Goal: Information Seeking & Learning: Learn about a topic

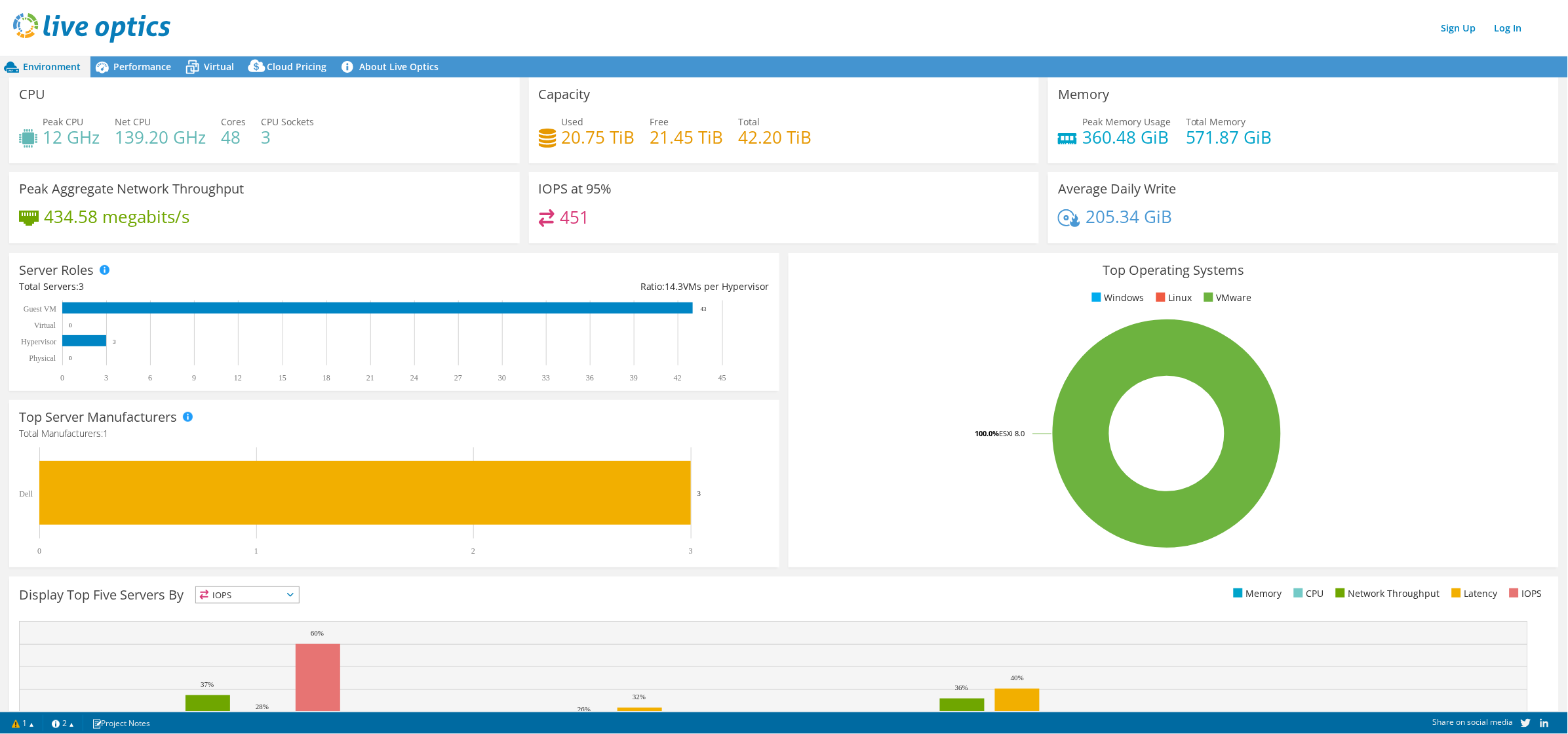
scroll to position [129, 0]
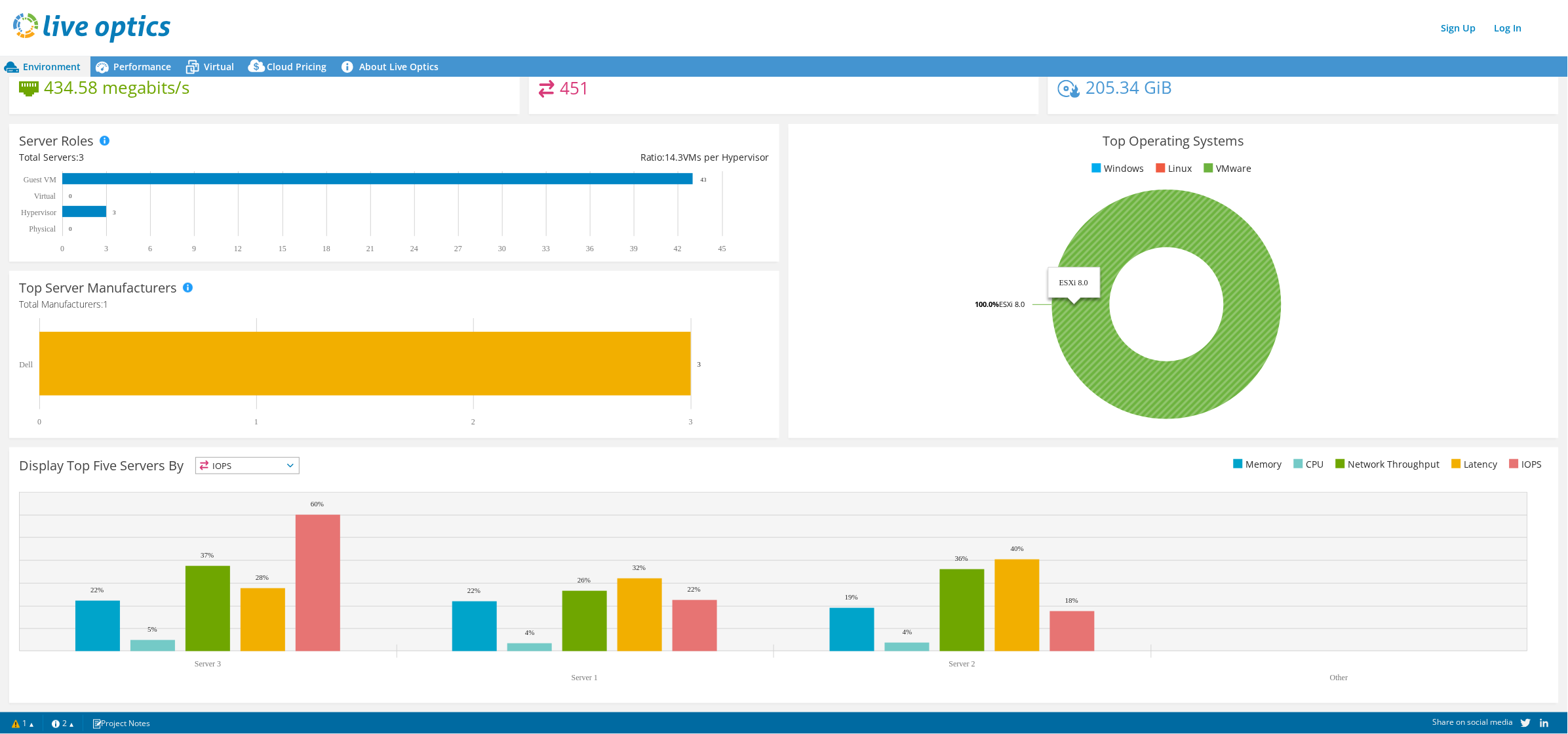
click at [1094, 339] on icon at bounding box center [1166, 305] width 230 height 230
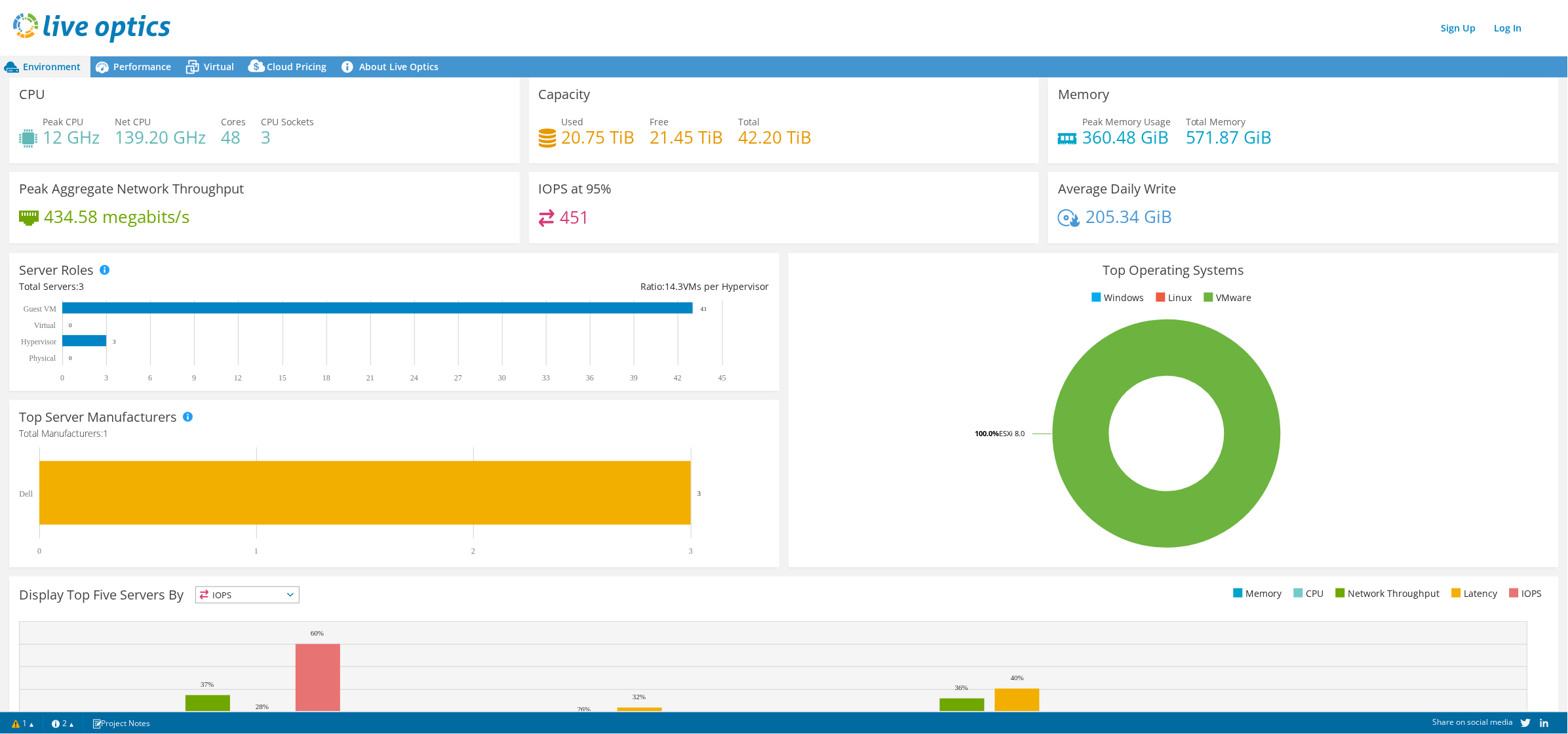
scroll to position [1, 0]
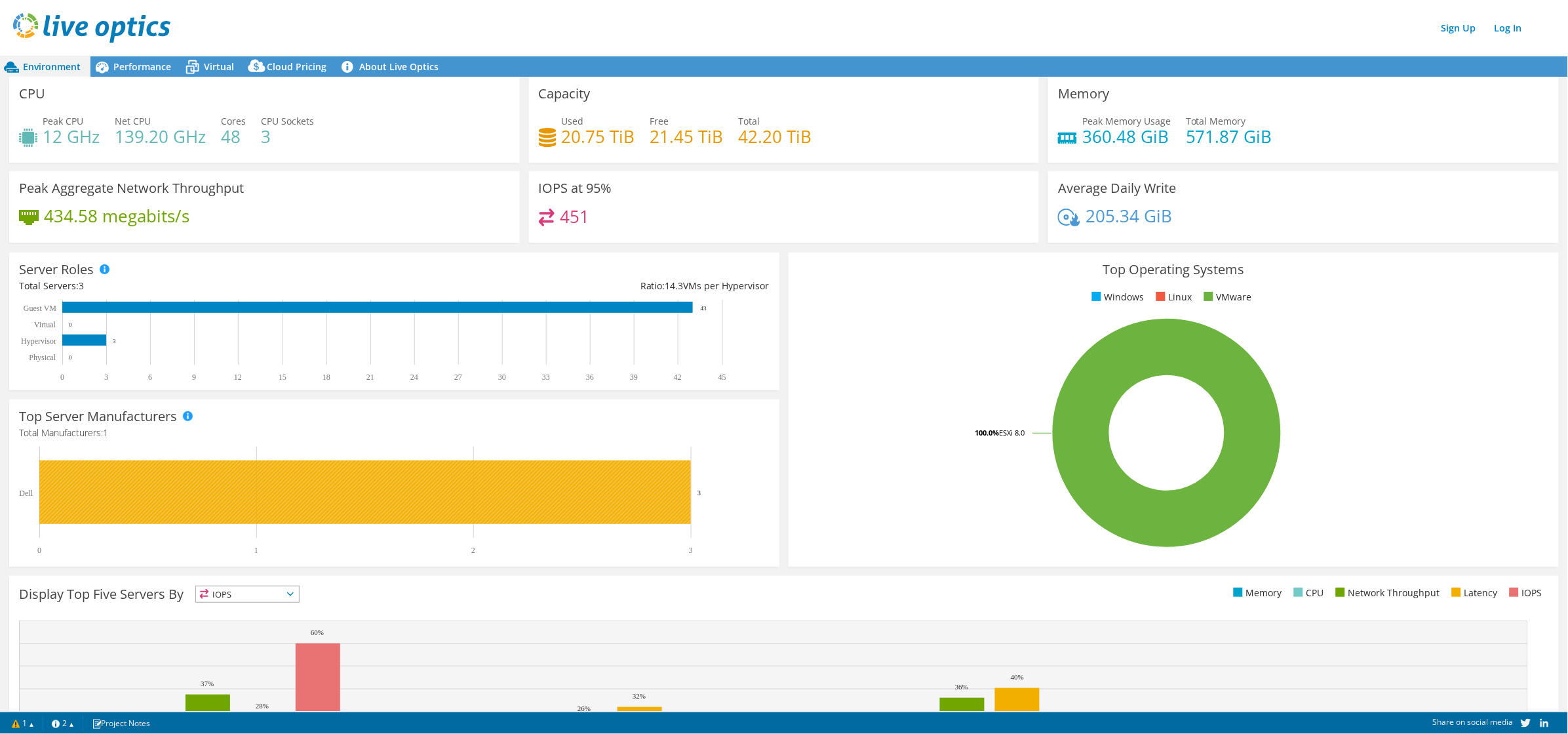
click at [49, 466] on rect at bounding box center [365, 492] width 652 height 63
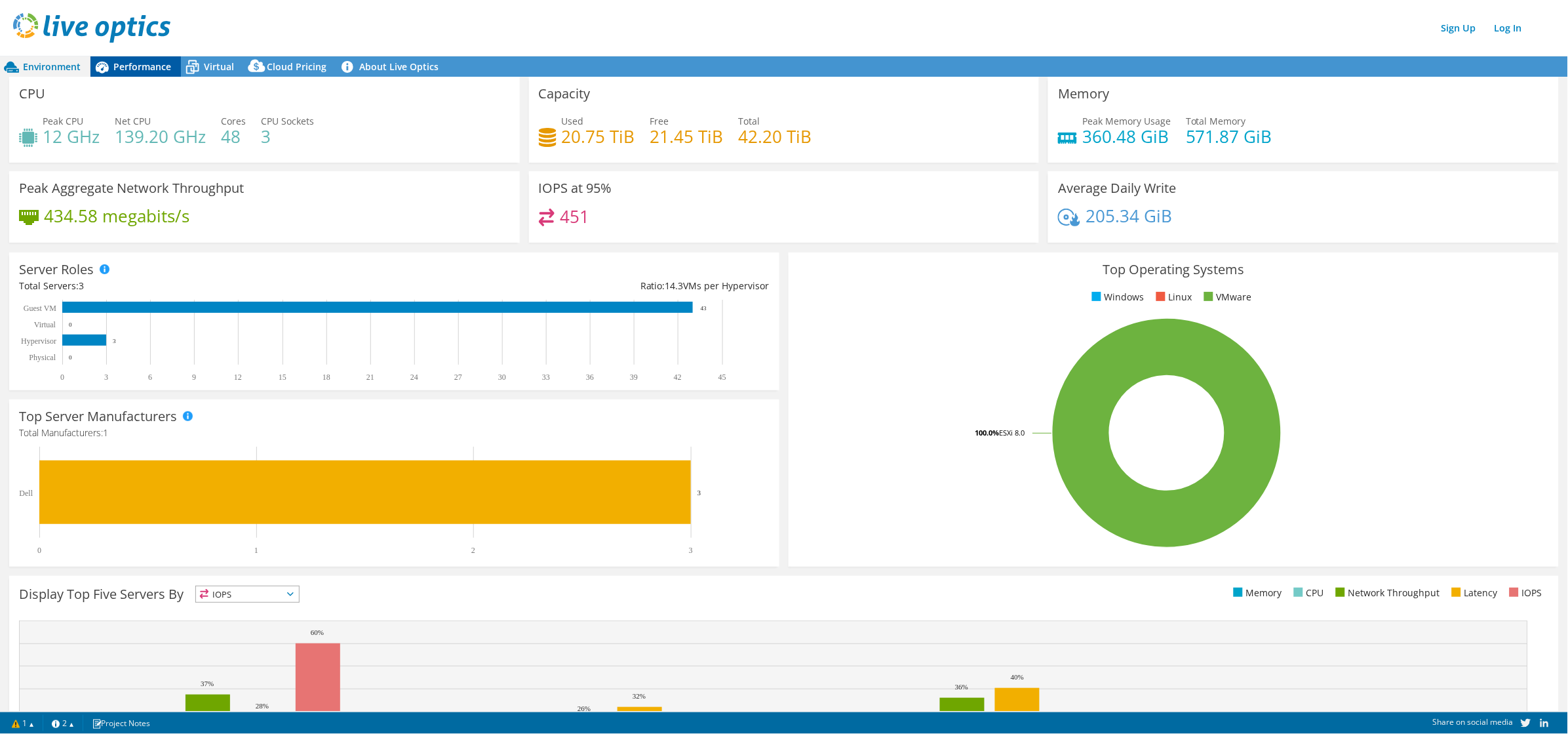
click at [151, 63] on span "Performance" at bounding box center [142, 67] width 58 height 12
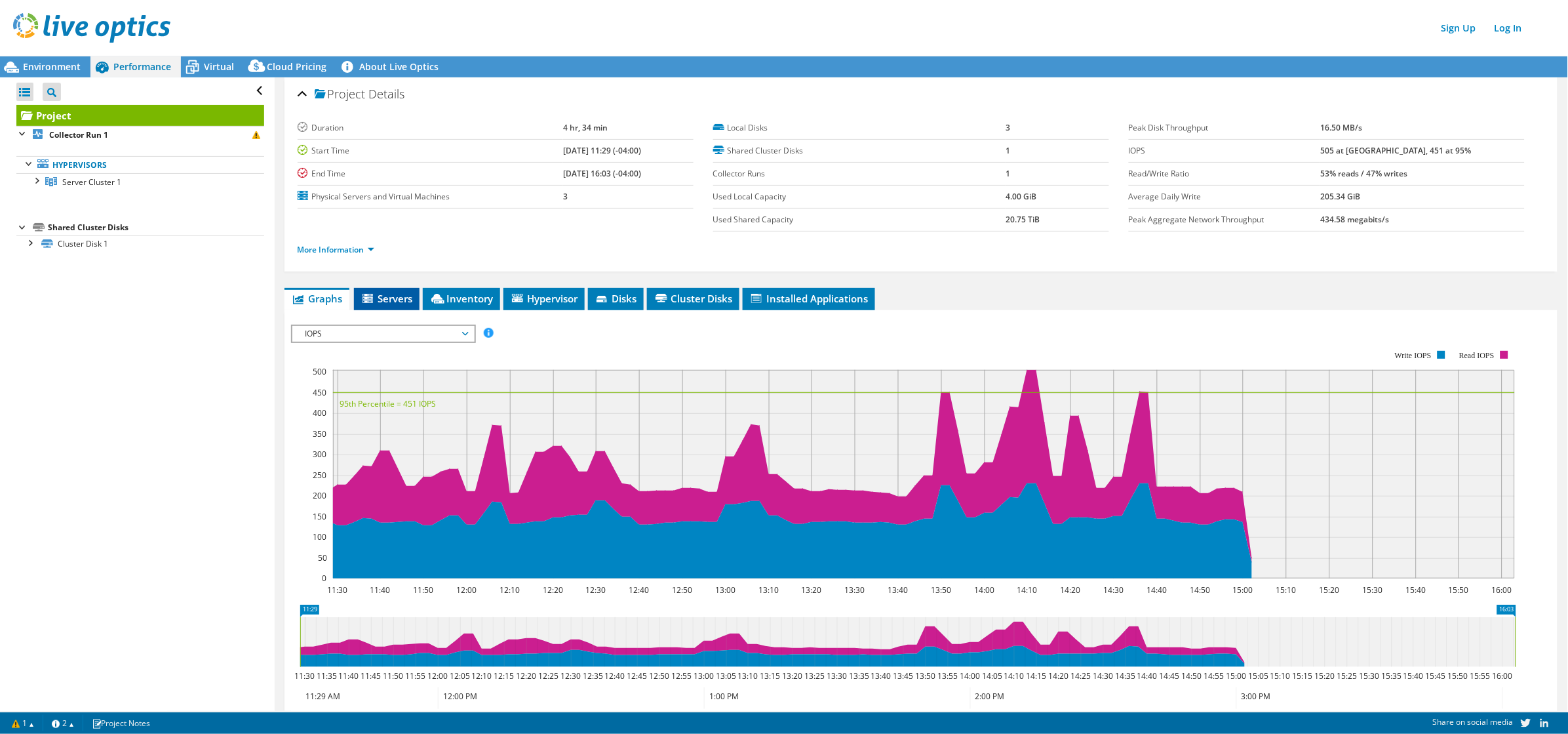
click at [404, 300] on span "Servers" at bounding box center [386, 298] width 53 height 13
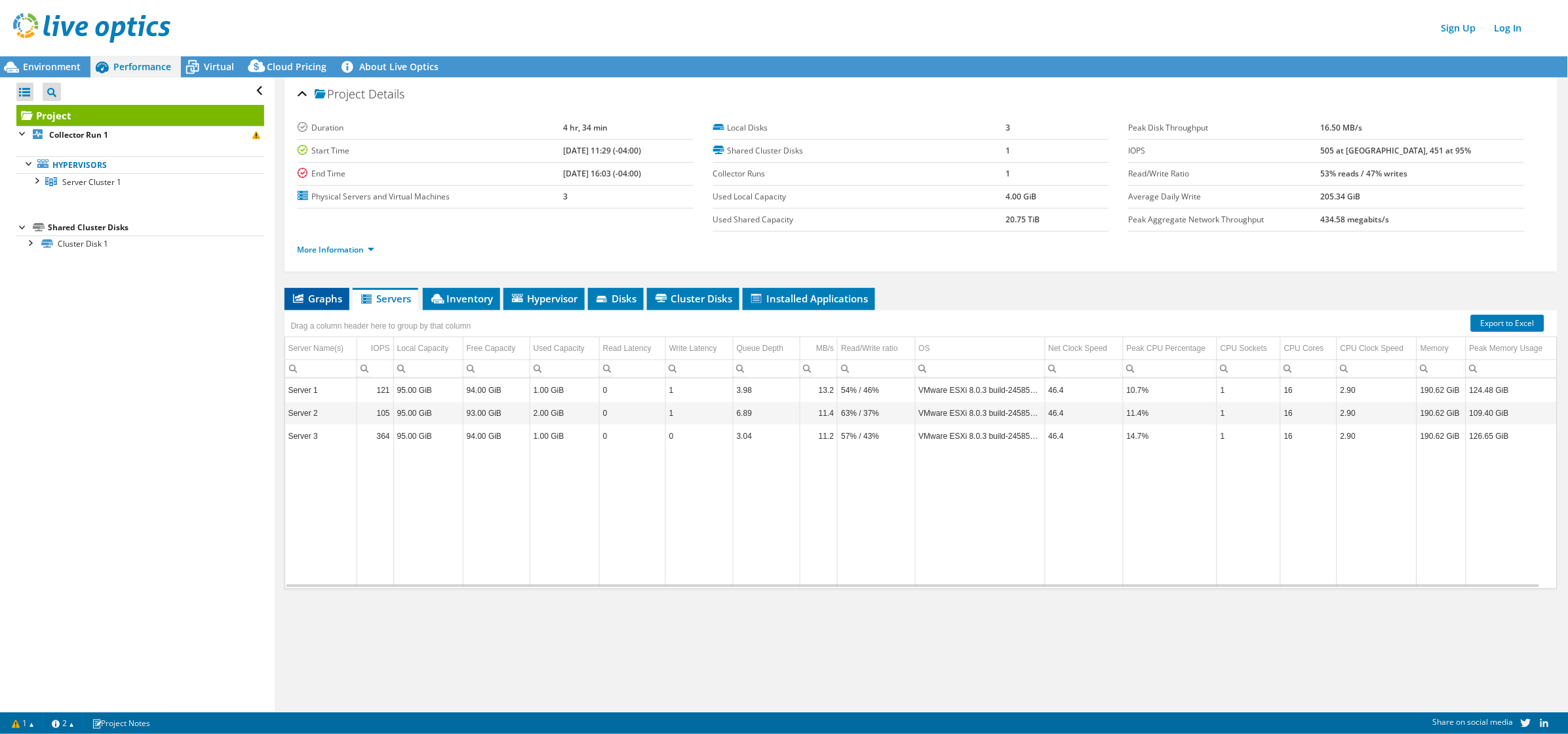
click at [317, 297] on span "Graphs" at bounding box center [317, 298] width 52 height 13
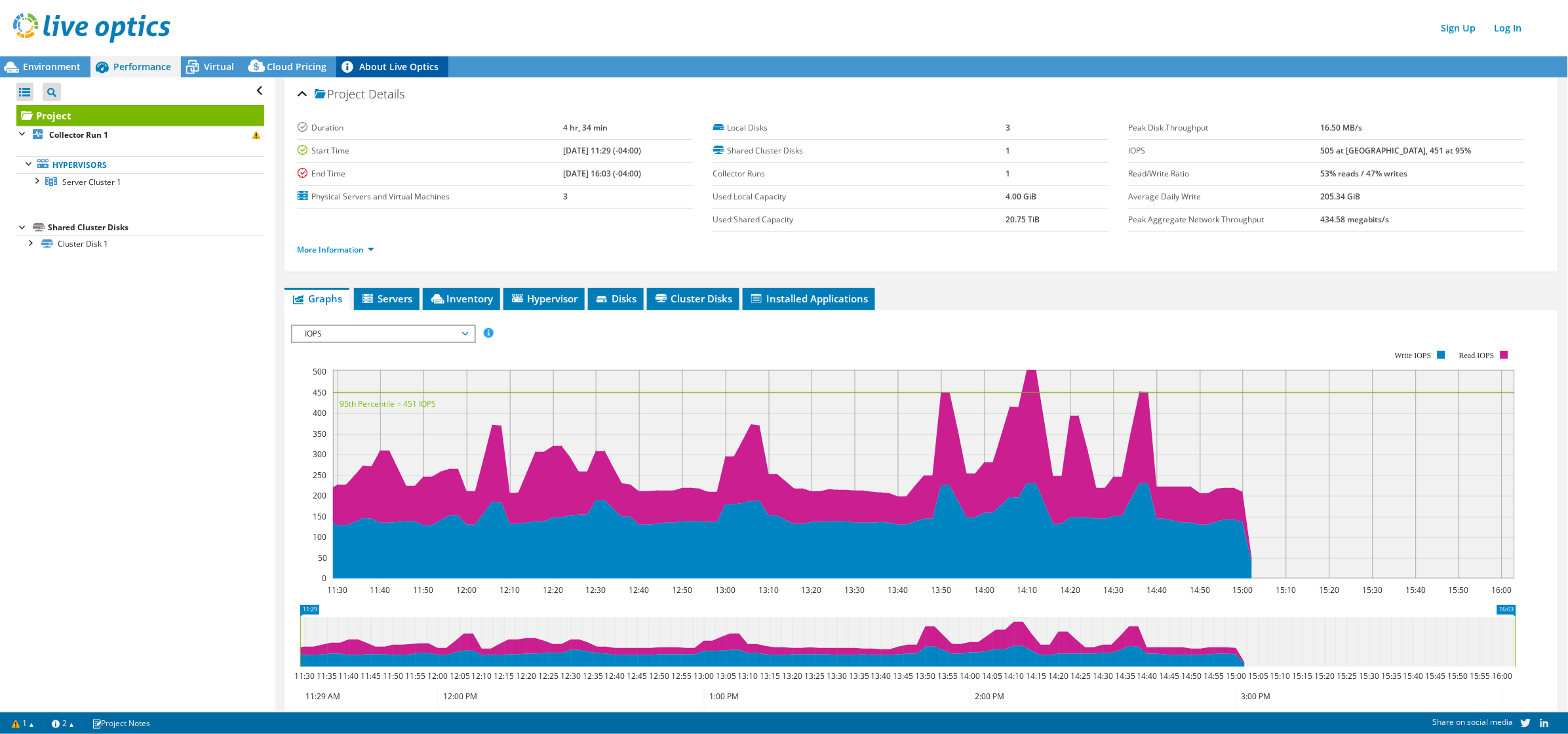
click at [410, 74] on link "About Live Optics" at bounding box center [393, 67] width 112 height 21
click at [195, 69] on icon at bounding box center [192, 68] width 23 height 23
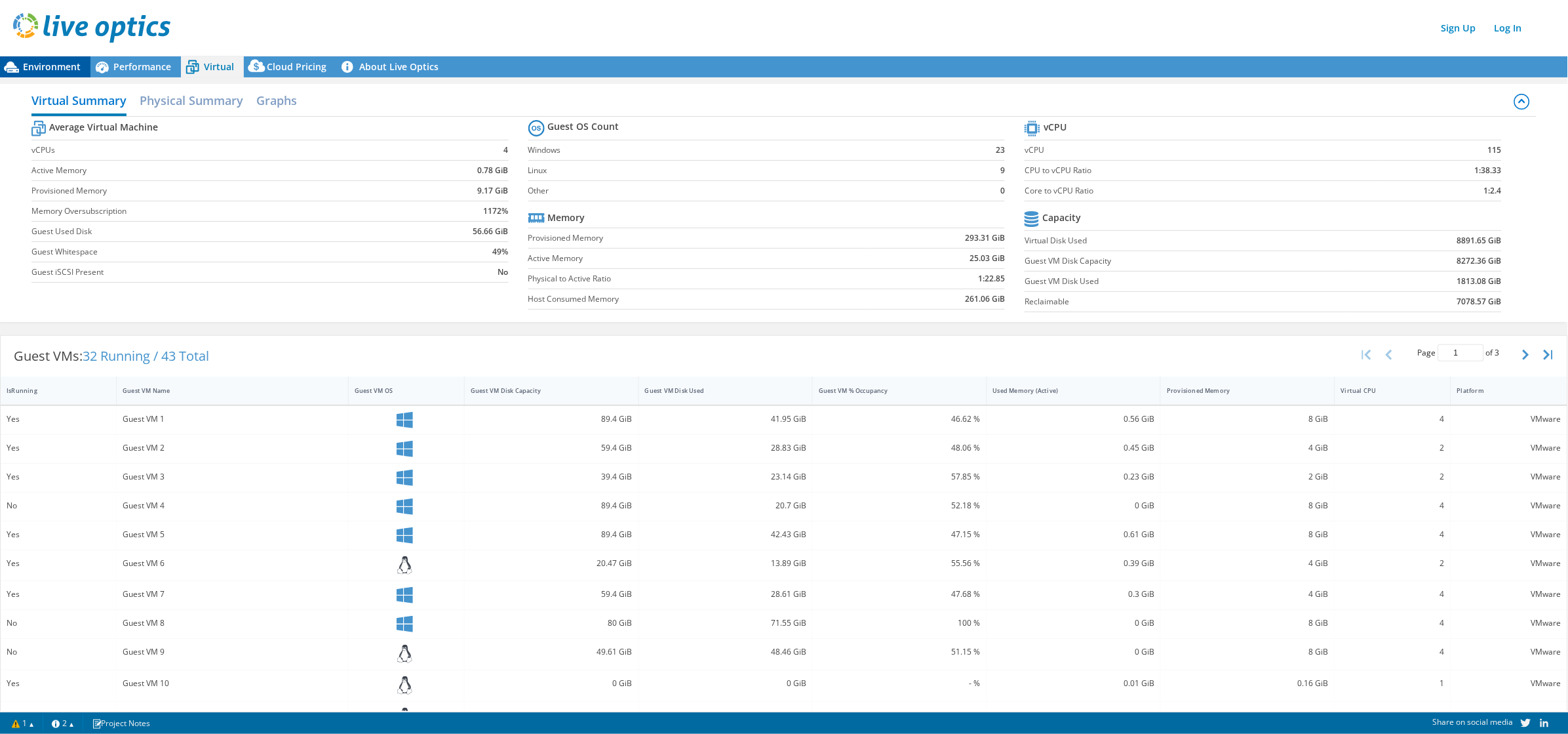
click at [9, 61] on icon at bounding box center [12, 68] width 23 height 23
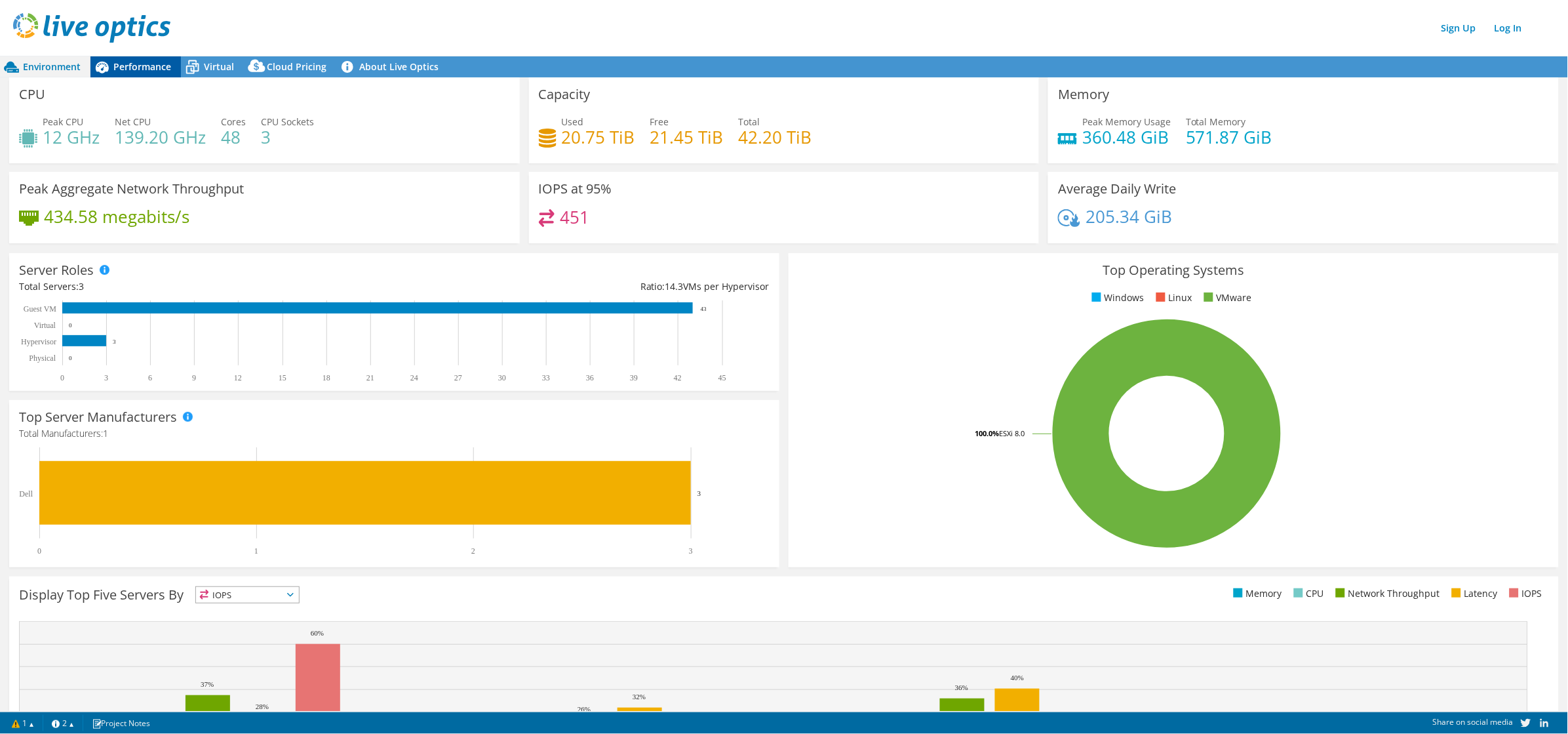
click at [144, 61] on span "Performance" at bounding box center [142, 67] width 58 height 12
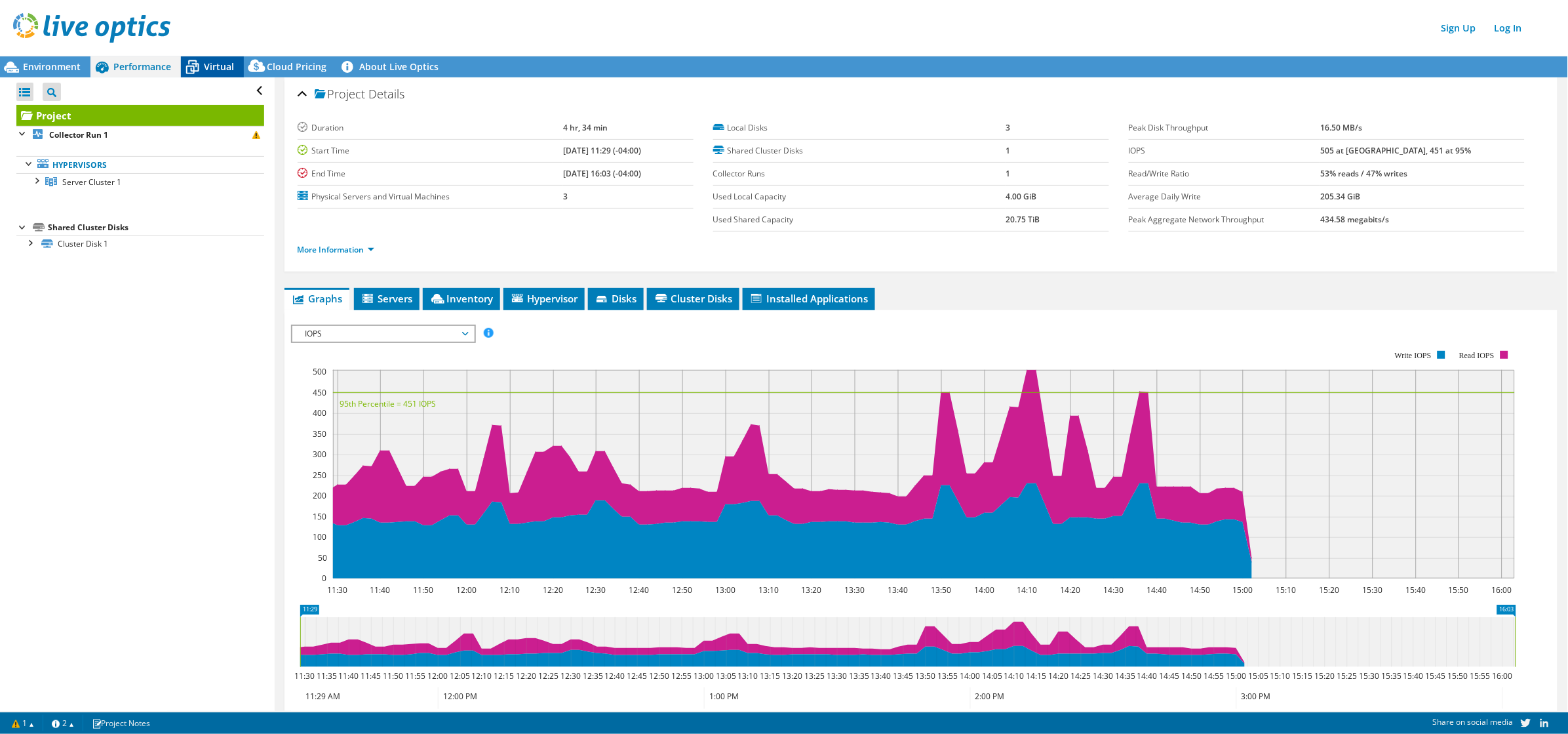
click at [207, 61] on span "Virtual" at bounding box center [219, 67] width 30 height 12
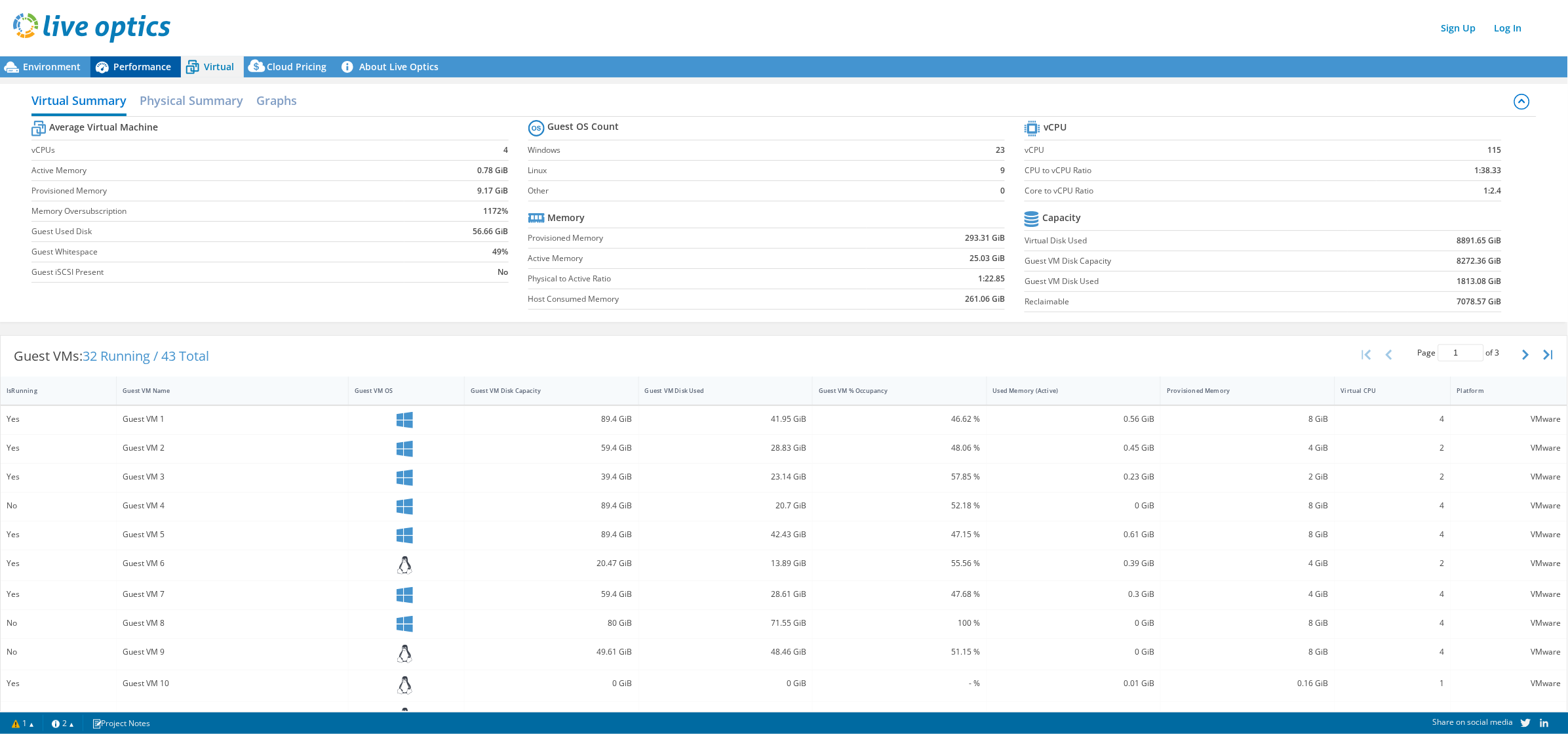
click at [104, 59] on icon at bounding box center [102, 68] width 23 height 23
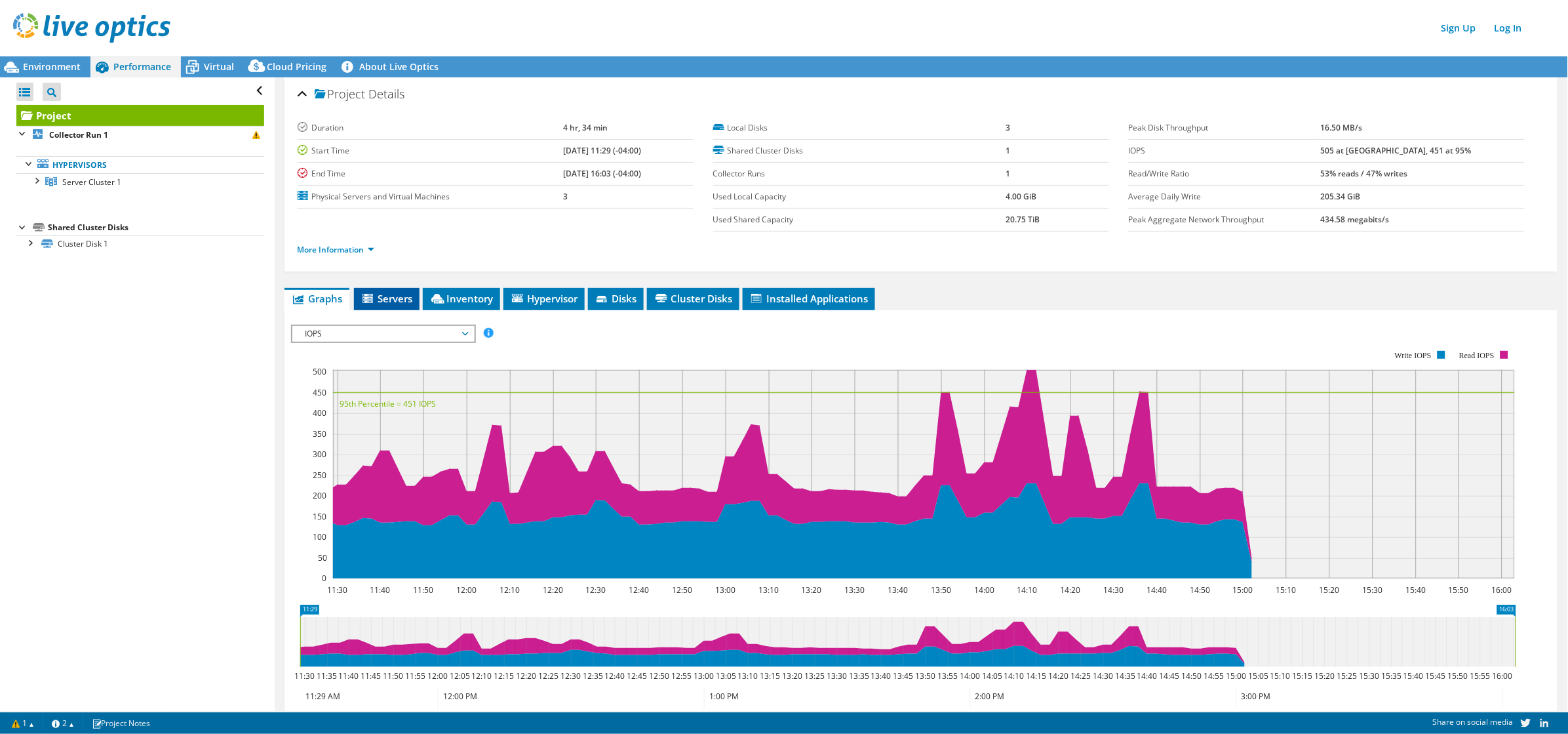
click at [394, 302] on span "Servers" at bounding box center [386, 298] width 53 height 13
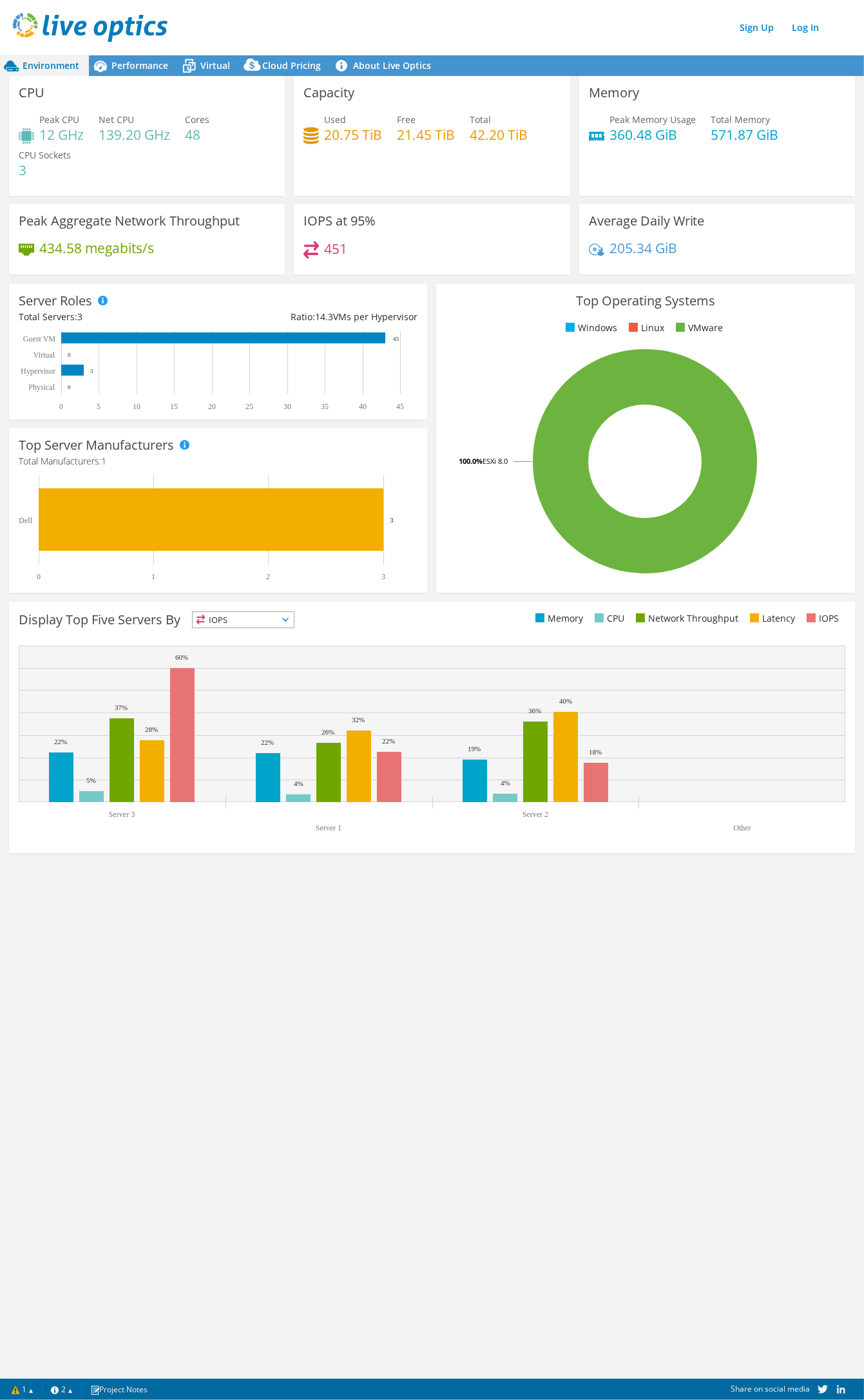
click at [228, 620] on span "IOPS" at bounding box center [243, 620] width 102 height 16
click at [235, 677] on li "CPU" at bounding box center [243, 672] width 102 height 18
click at [247, 617] on span "CPU" at bounding box center [235, 620] width 85 height 16
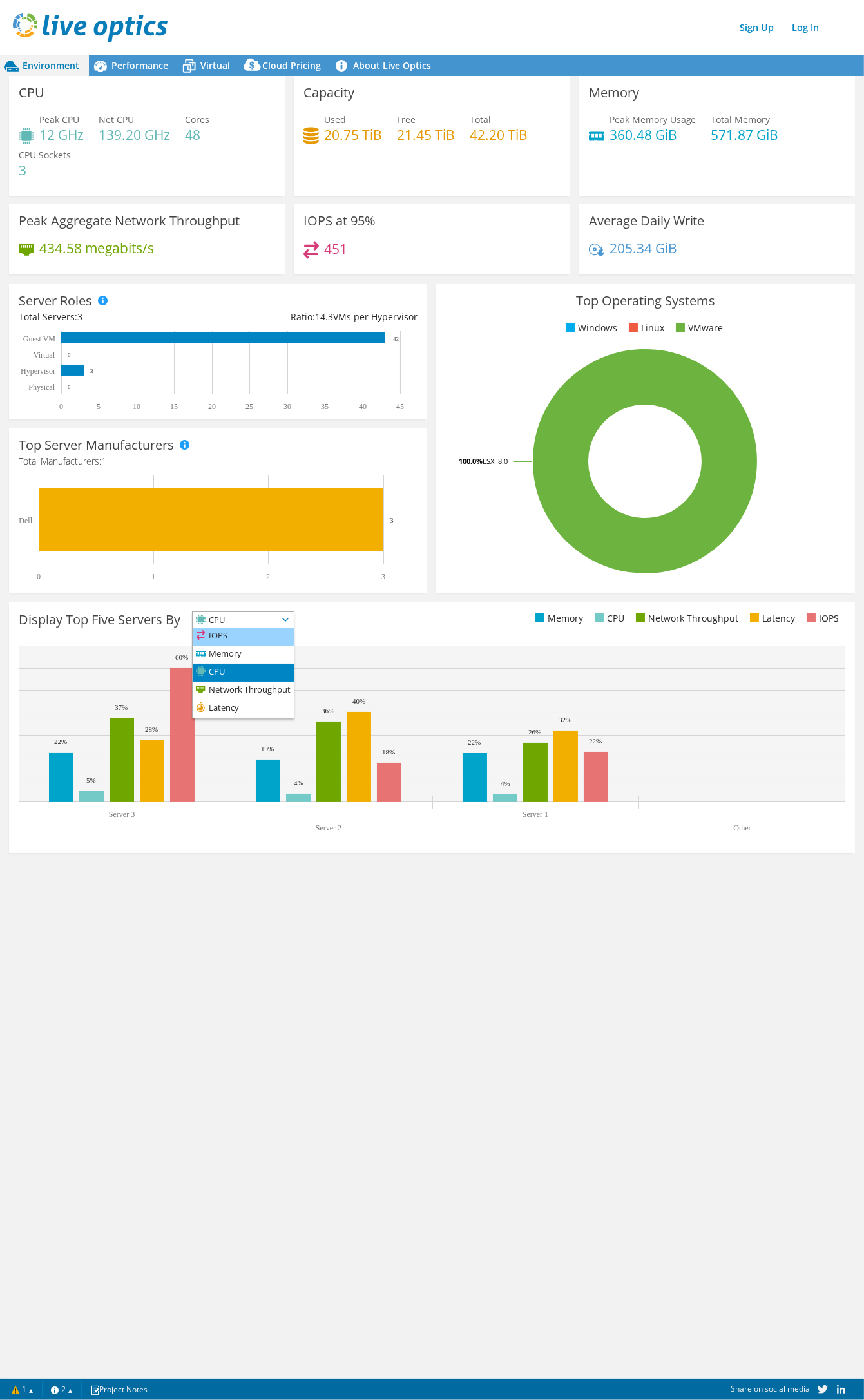
click at [256, 634] on li "IOPS" at bounding box center [243, 636] width 102 height 18
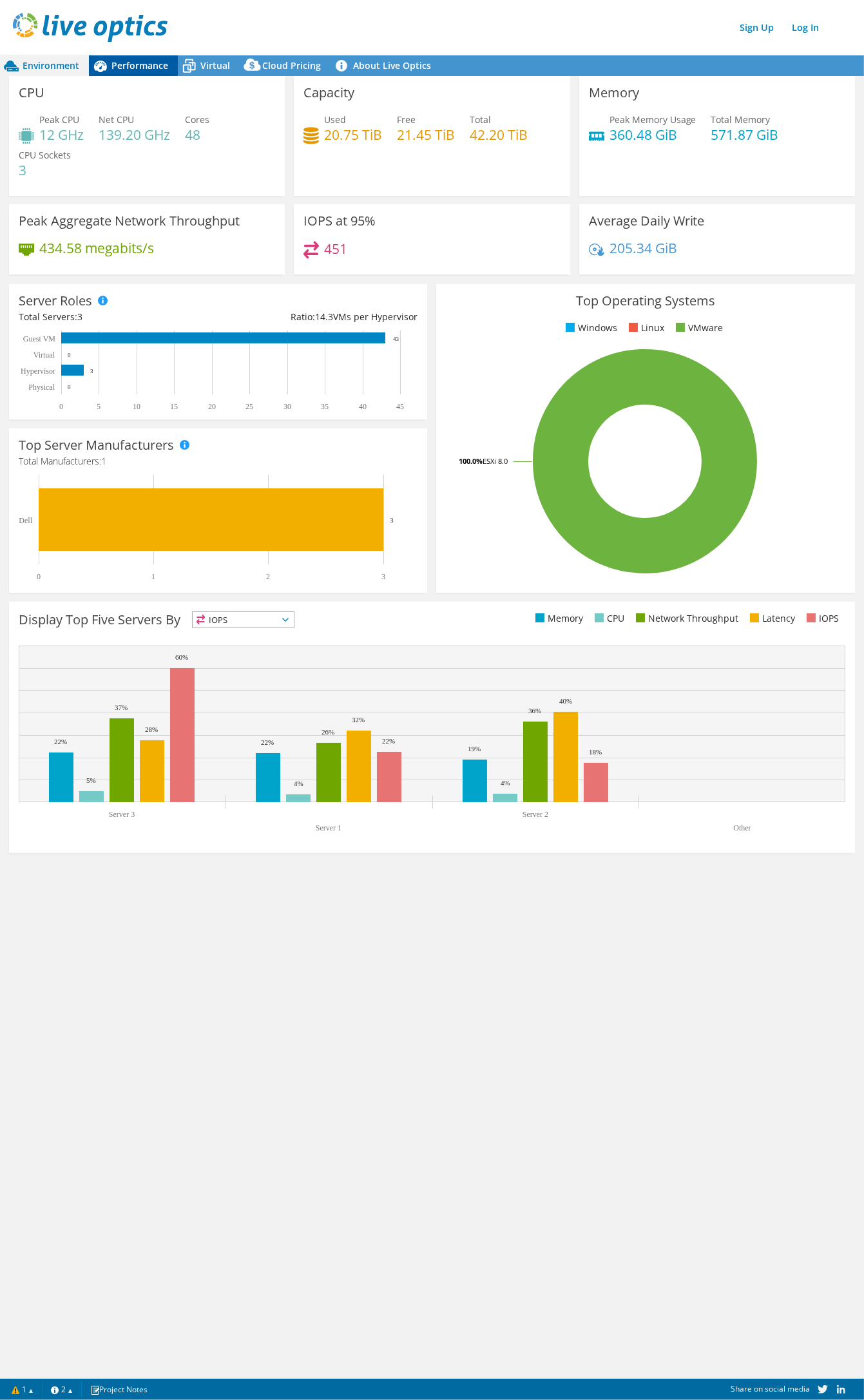
click at [126, 62] on span "Performance" at bounding box center [139, 66] width 57 height 12
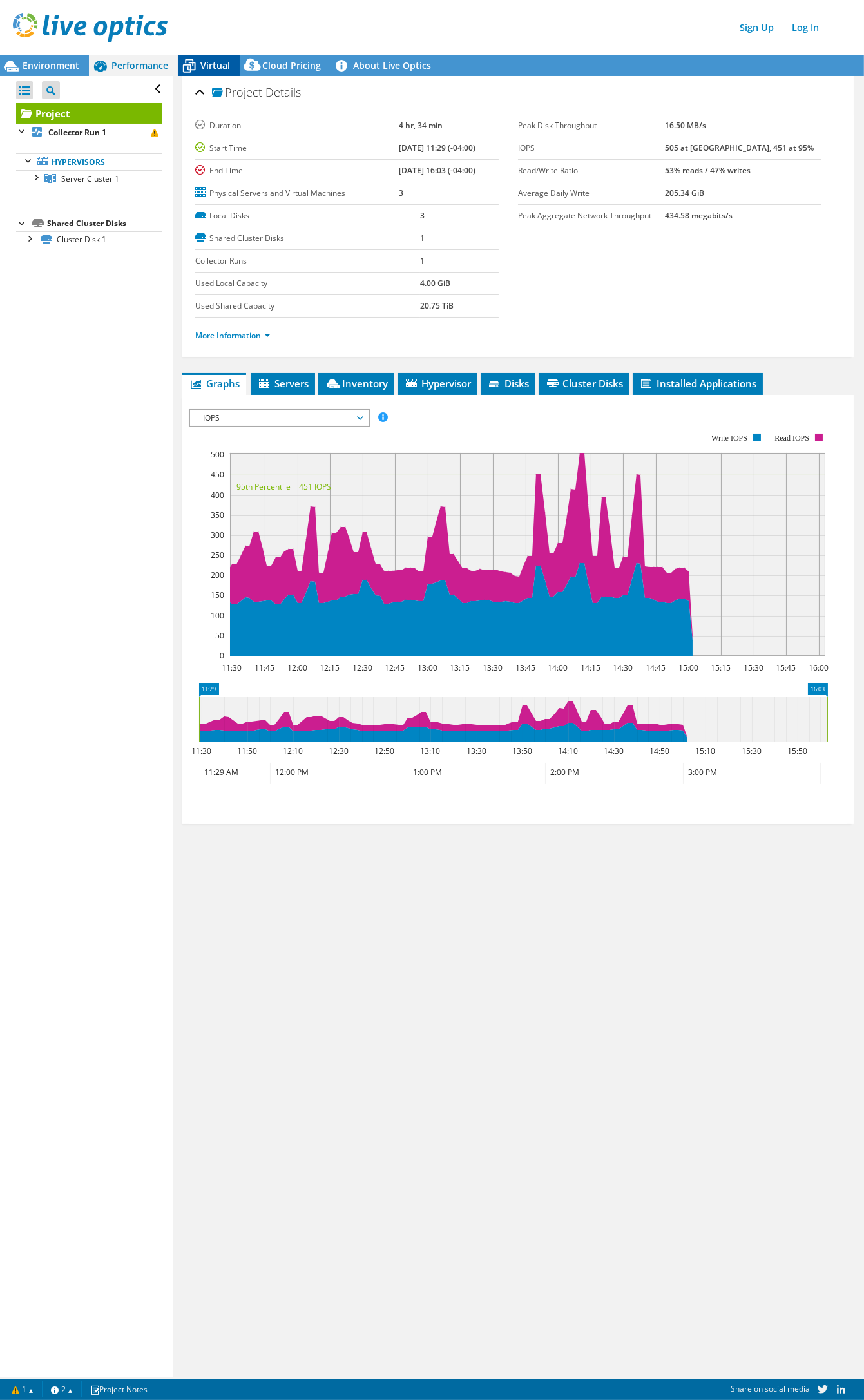
click at [207, 62] on span "Virtual" at bounding box center [215, 66] width 30 height 12
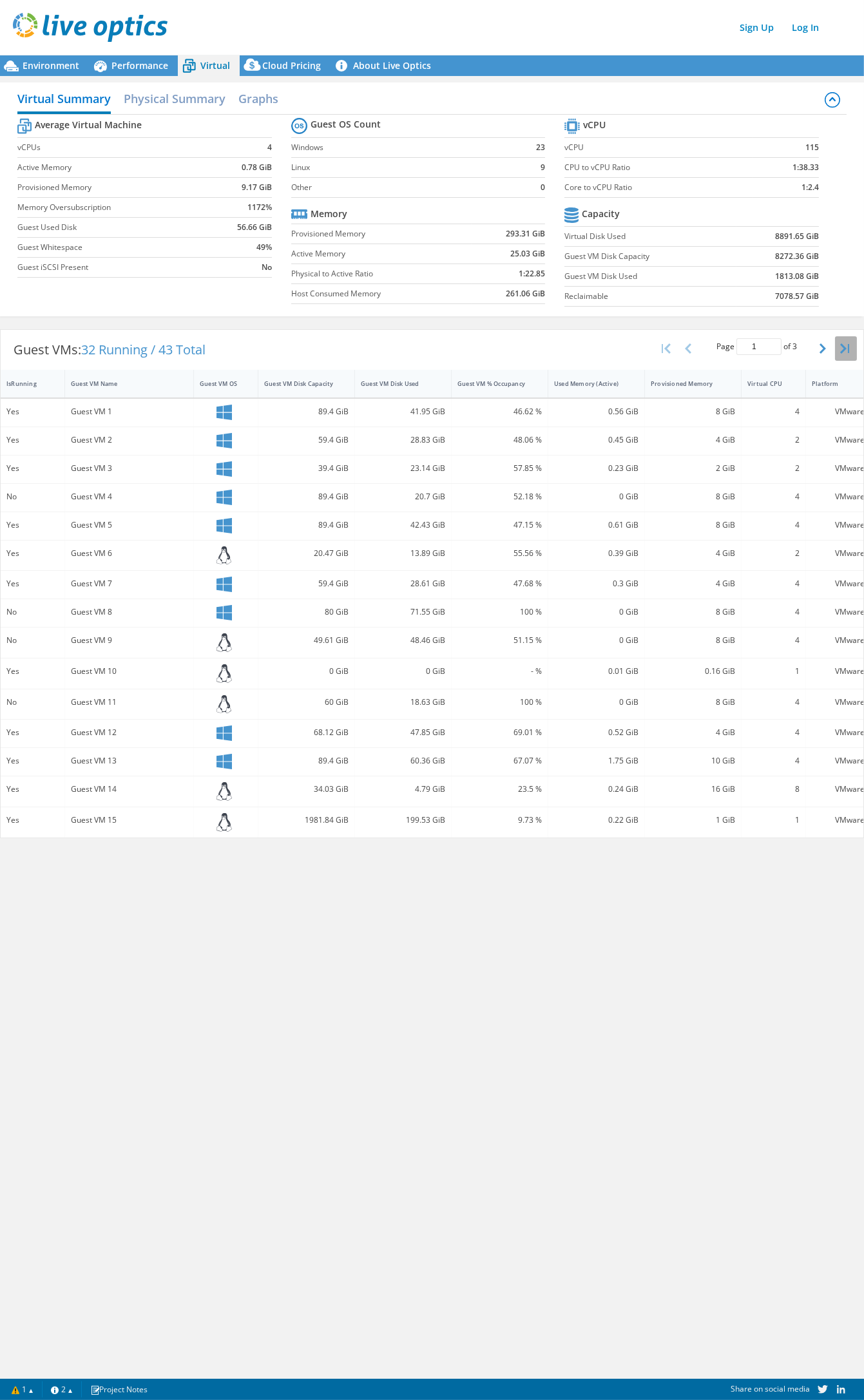
click at [846, 350] on icon "button" at bounding box center [845, 348] width 9 height 10
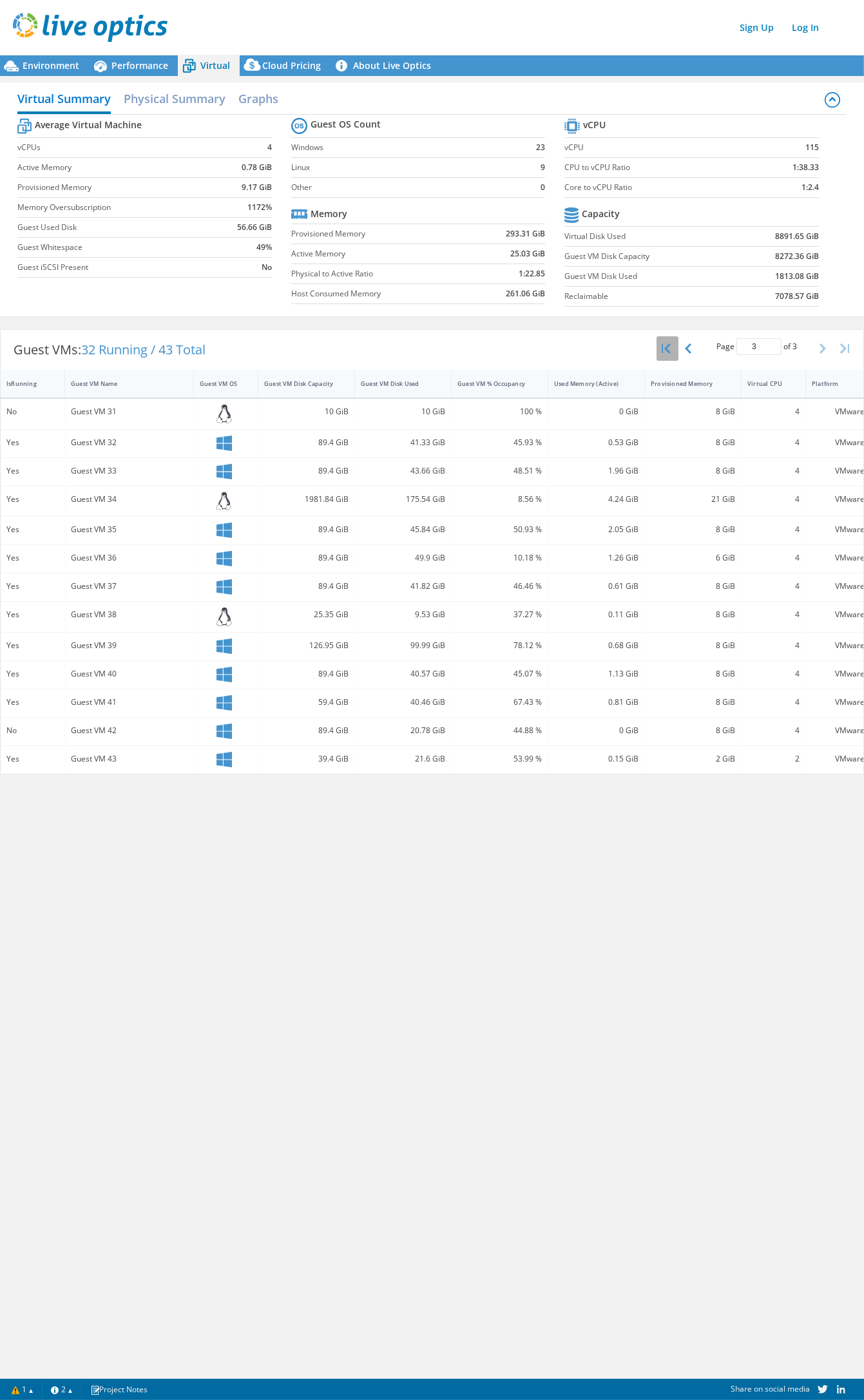
click at [676, 346] on button "button" at bounding box center [667, 348] width 22 height 24
type input "1"
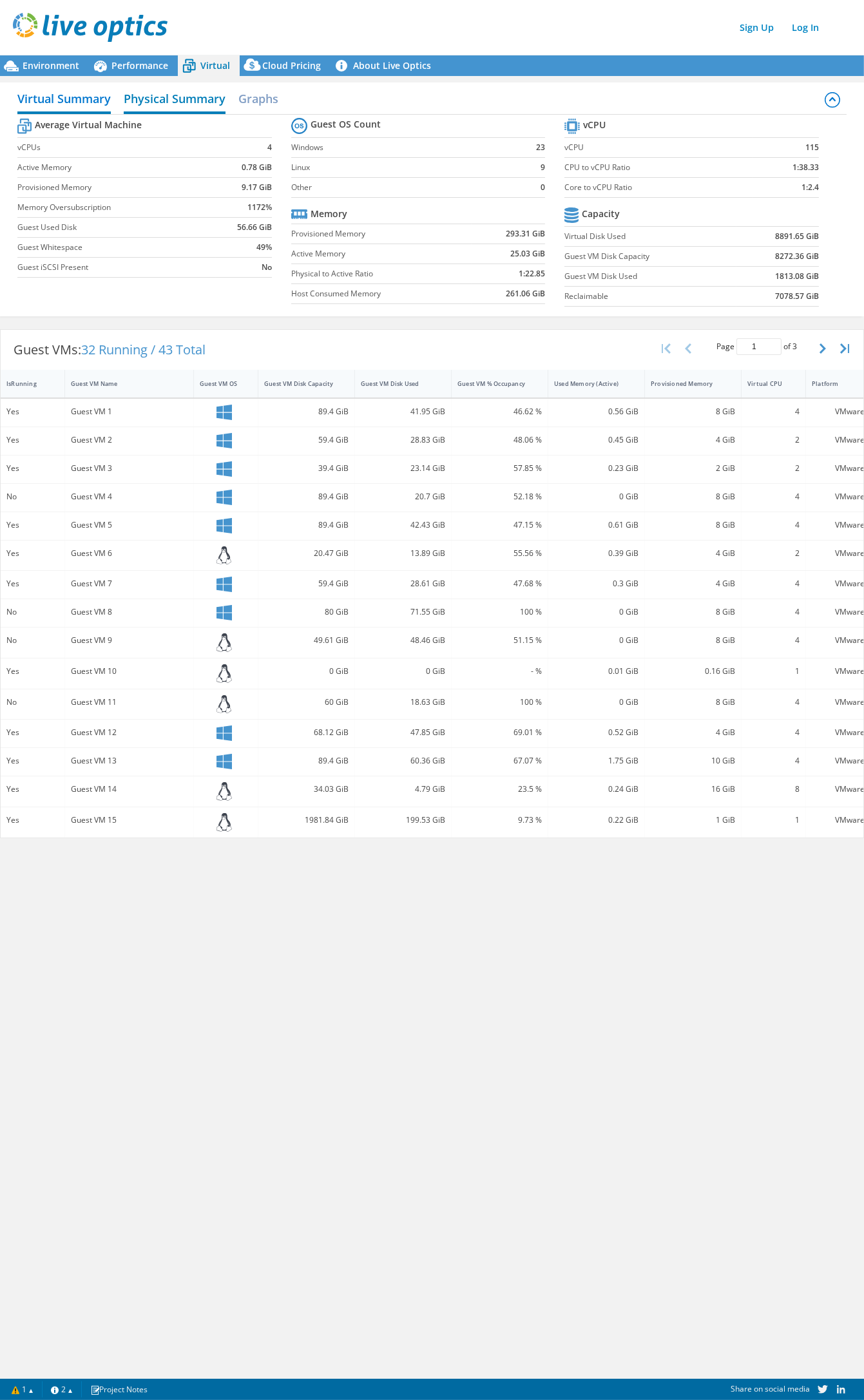
click at [196, 94] on h2 "Physical Summary" at bounding box center [174, 100] width 102 height 28
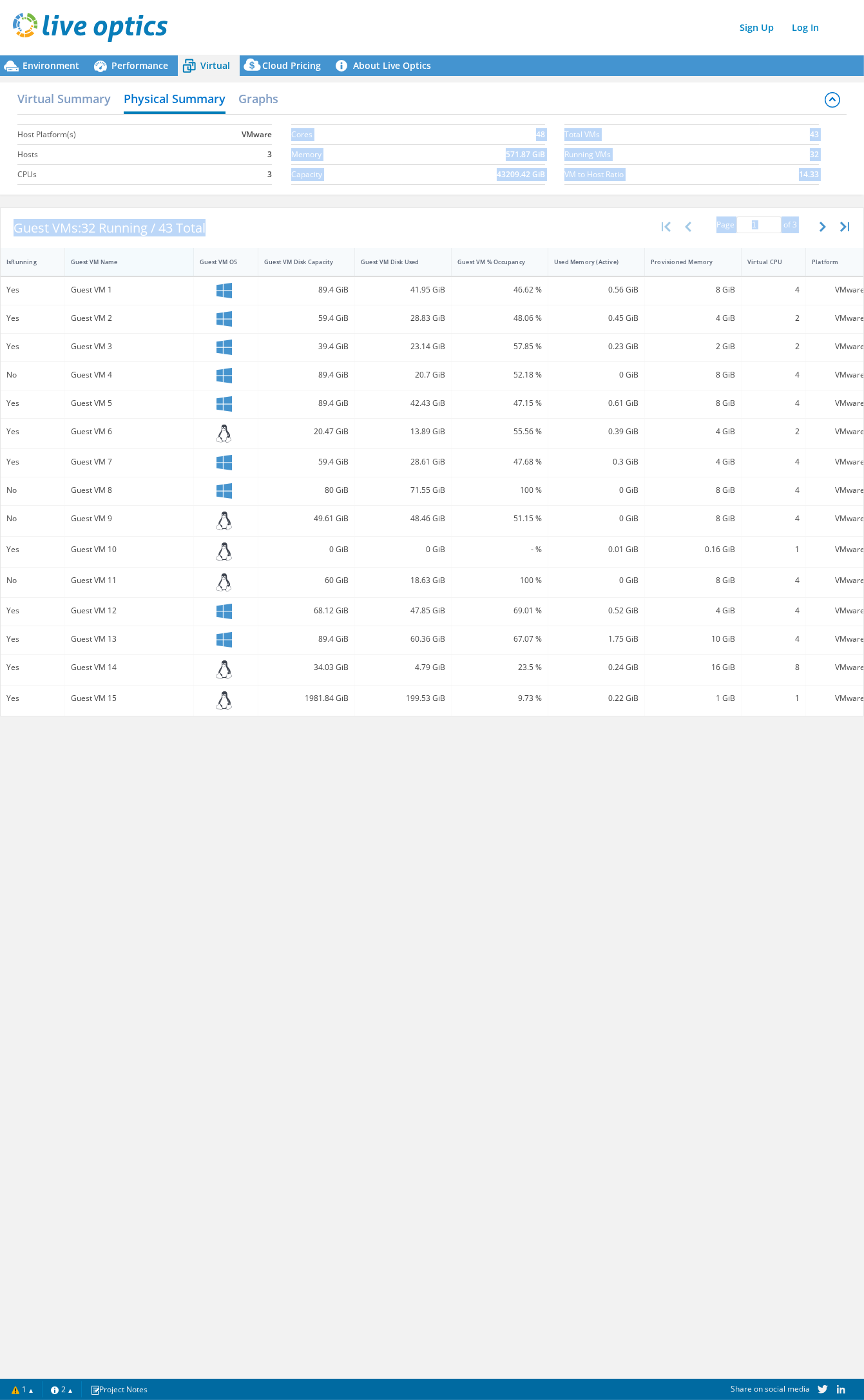
drag, startPoint x: 414, startPoint y: 187, endPoint x: 178, endPoint y: 255, distance: 245.6
click at [178, 255] on div "Virtual Summary Physical Summary Graphs Host Platform(s) VMware Hosts 3 CPUs 3 …" at bounding box center [432, 399] width 864 height 647
click at [83, 106] on h2 "Virtual Summary" at bounding box center [64, 100] width 94 height 28
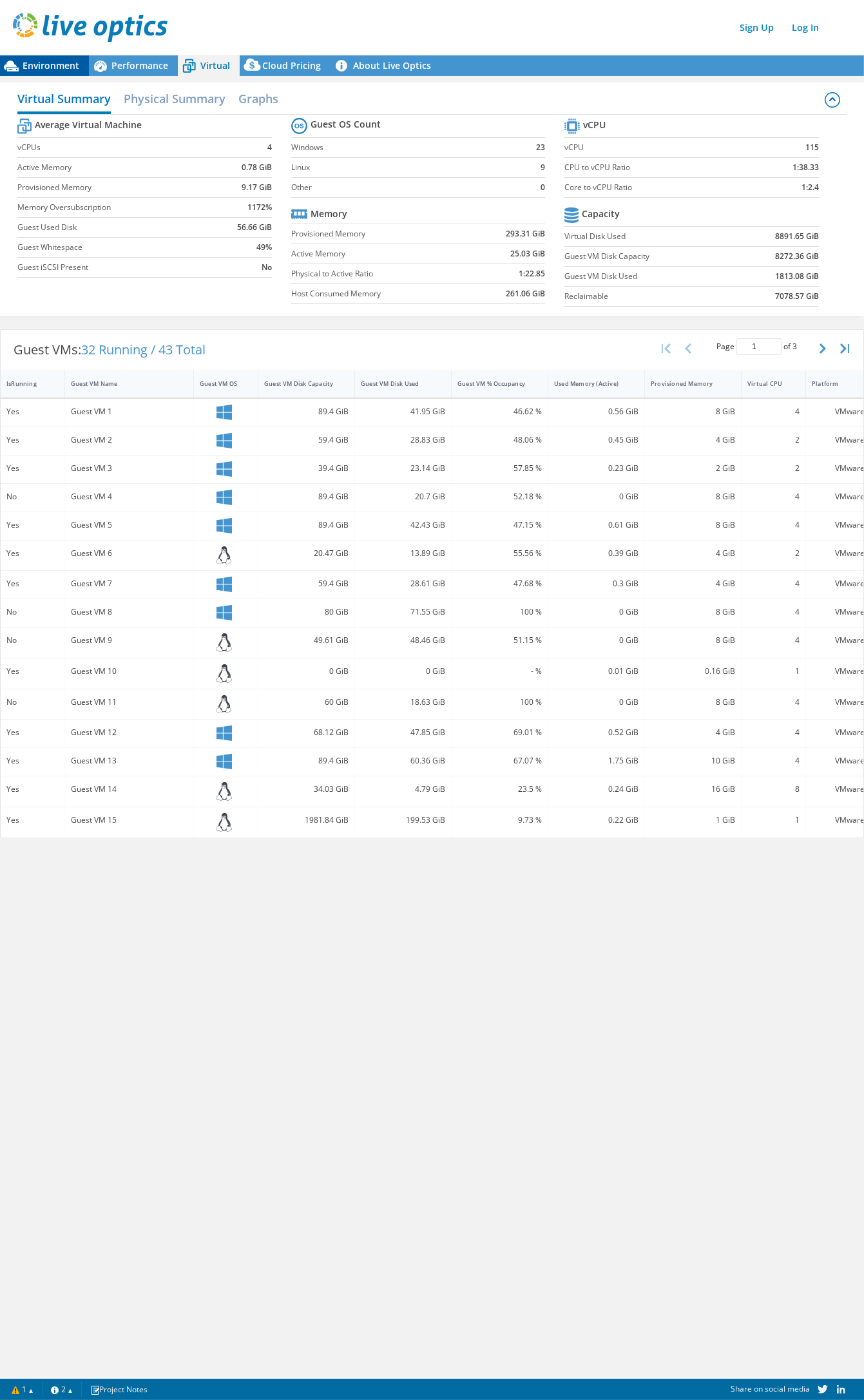
click at [51, 60] on span "Environment" at bounding box center [51, 66] width 57 height 12
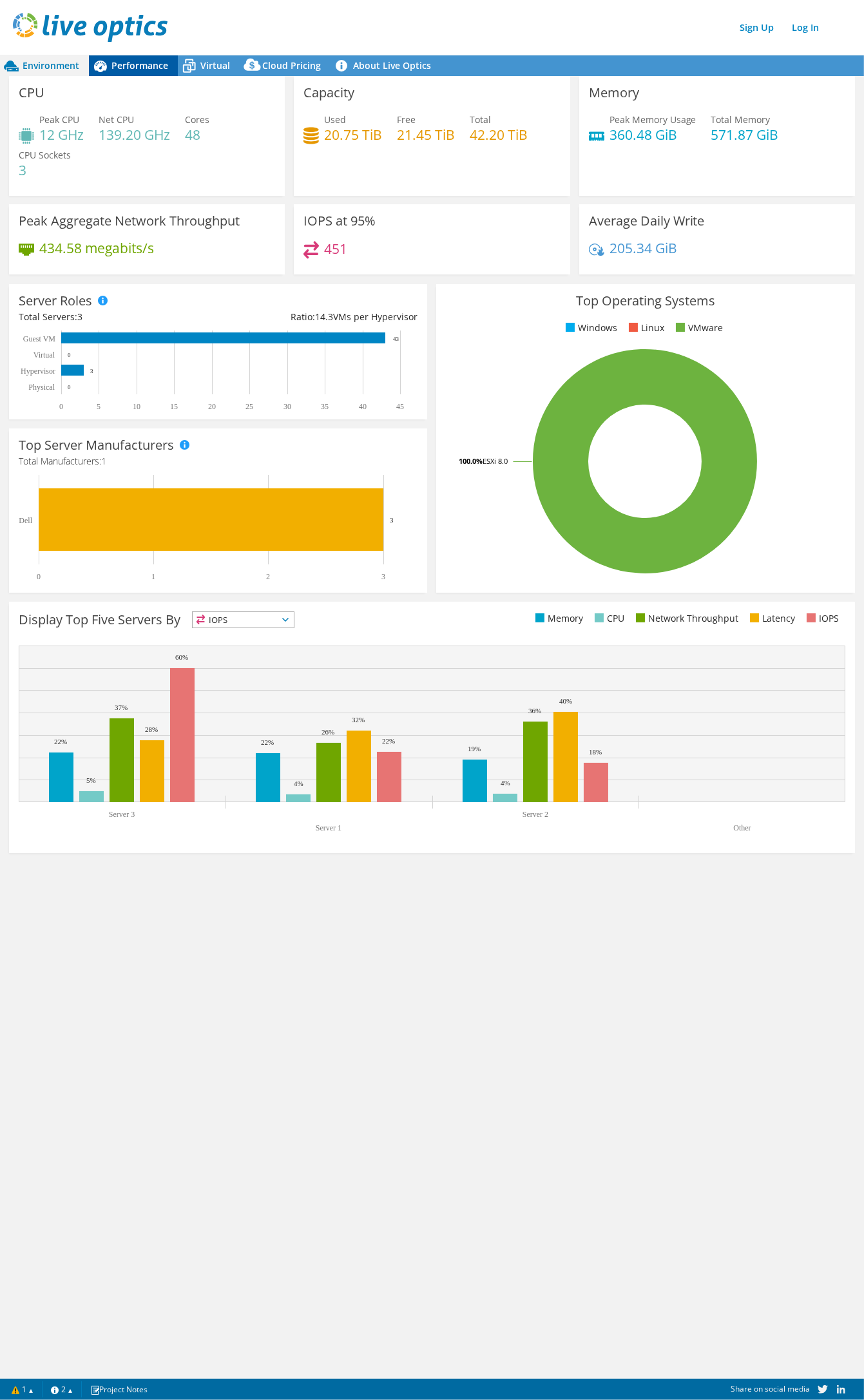
click at [153, 60] on span "Performance" at bounding box center [139, 66] width 57 height 12
